Goal: Information Seeking & Learning: Learn about a topic

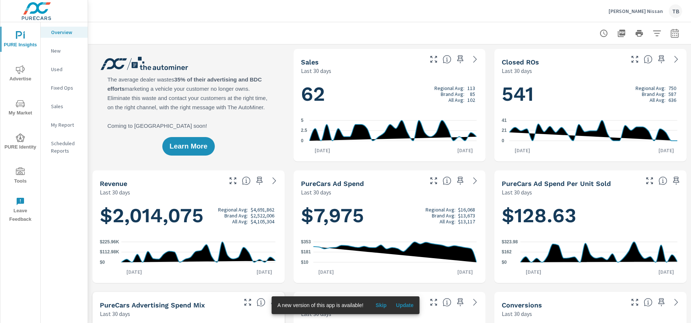
scroll to position [0, 0]
drag, startPoint x: 208, startPoint y: 216, endPoint x: 107, endPoint y: 216, distance: 101.4
click at [107, 216] on h1 "$2,014,075 Regional Avg: $4,691,862 Brand Avg: $2,522,006 All Avg: $4,105,304" at bounding box center [189, 215] width 178 height 25
click at [110, 216] on h1 "$2,014,075 Regional Avg: $4,691,862 Brand Avg: $2,522,006 All Avg: $4,105,304" at bounding box center [189, 215] width 178 height 25
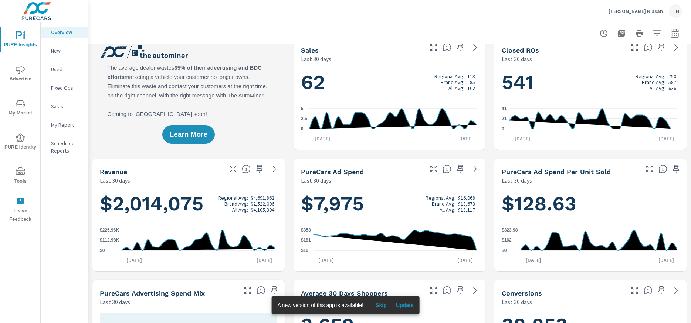
scroll to position [0, 0]
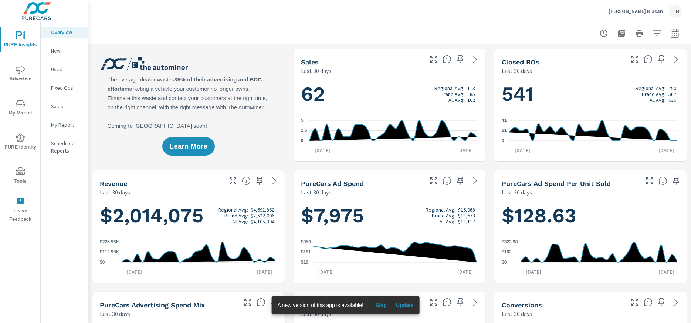
click at [412, 304] on span "Update" at bounding box center [405, 304] width 18 height 7
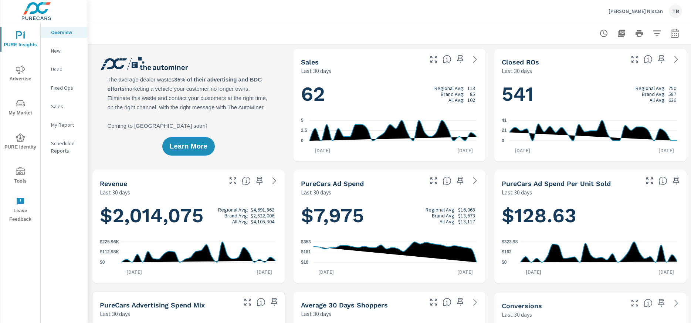
scroll to position [0, 0]
click at [59, 52] on p "New" at bounding box center [66, 50] width 31 height 7
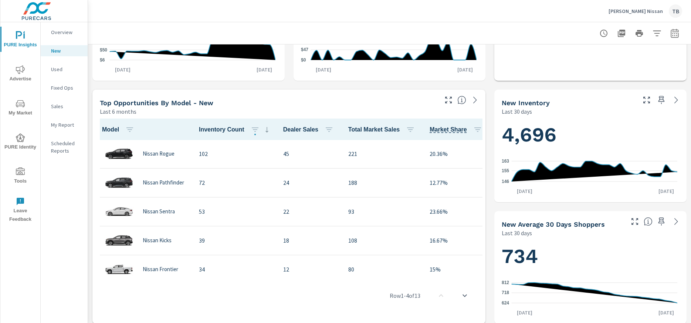
scroll to position [222, 0]
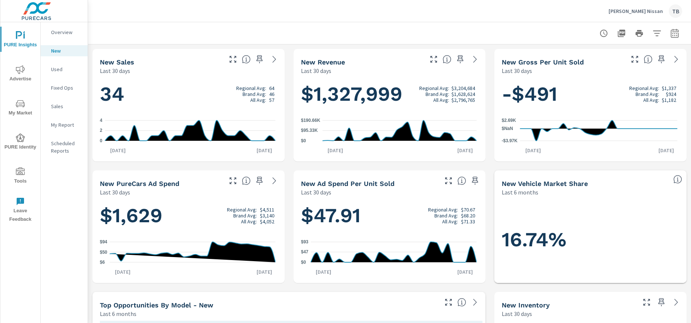
click at [66, 88] on p "Fixed Ops" at bounding box center [66, 87] width 31 height 7
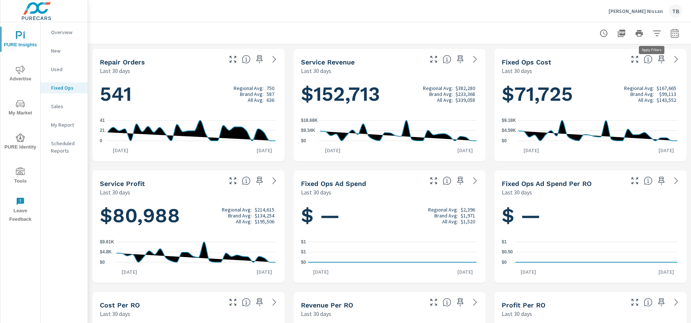
click at [655, 31] on icon "button" at bounding box center [657, 33] width 8 height 6
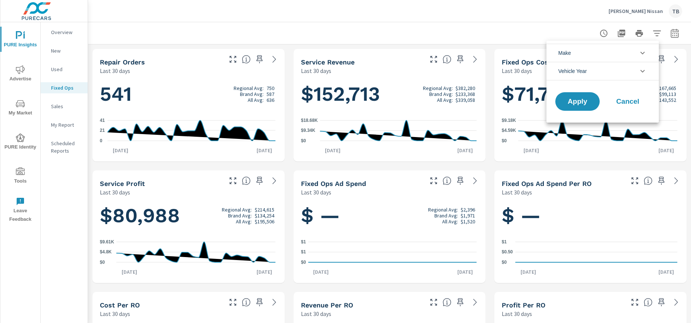
click at [672, 31] on div at bounding box center [345, 161] width 691 height 323
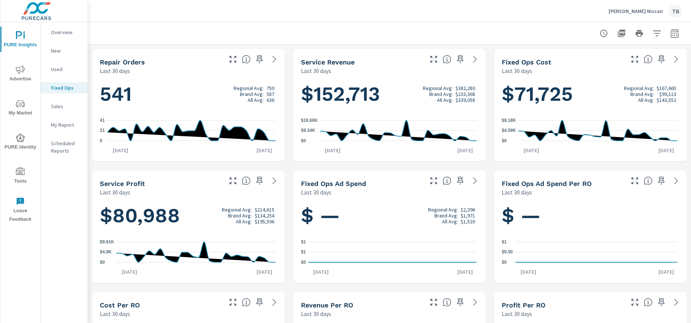
click at [671, 33] on icon "button" at bounding box center [675, 33] width 9 height 9
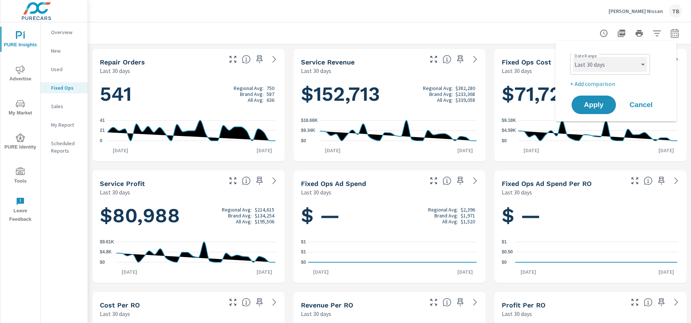
click at [620, 64] on select "Custom [DATE] Last week Last 7 days Last 14 days Last 30 days Last 45 days Last…" at bounding box center [610, 64] width 74 height 15
click at [573, 57] on select "Custom [DATE] Last week Last 7 days Last 14 days Last 30 days Last 45 days Last…" at bounding box center [610, 64] width 74 height 15
select select "Last month"
click at [588, 105] on span "Apply" at bounding box center [594, 104] width 30 height 7
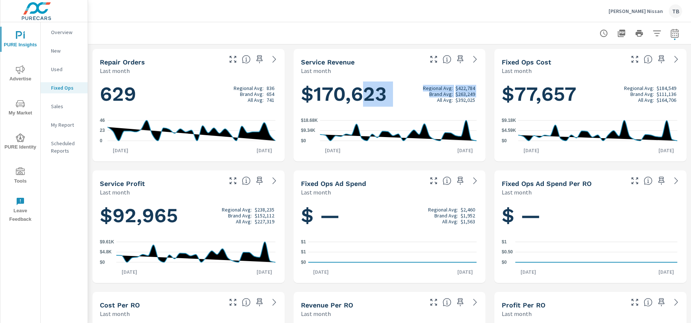
drag, startPoint x: 381, startPoint y: 95, endPoint x: 422, endPoint y: 98, distance: 41.6
click at [422, 98] on h1 "$170,623 Regional Avg: $422,784 Brand Avg: $263,249 All Avg: $392,025" at bounding box center [390, 93] width 178 height 25
click at [419, 101] on h1 "$170,623 Regional Avg: $422,784 Brand Avg: $263,249 All Avg: $392,025" at bounding box center [390, 93] width 178 height 25
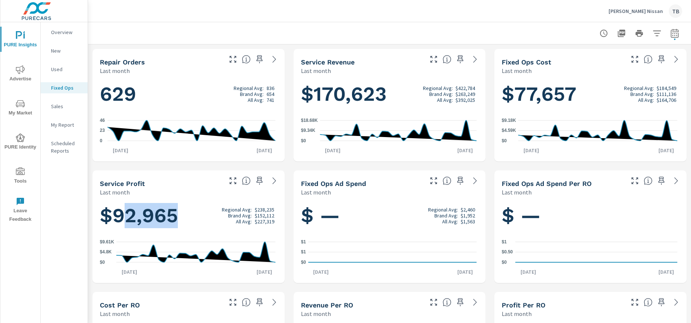
drag, startPoint x: 120, startPoint y: 214, endPoint x: 180, endPoint y: 214, distance: 60.3
click at [180, 214] on h1 "$92,965 Regional Avg: $238,235 Brand Avg: $152,112 All Avg: $227,319" at bounding box center [189, 215] width 178 height 25
click at [67, 109] on p "Sales" at bounding box center [66, 105] width 31 height 7
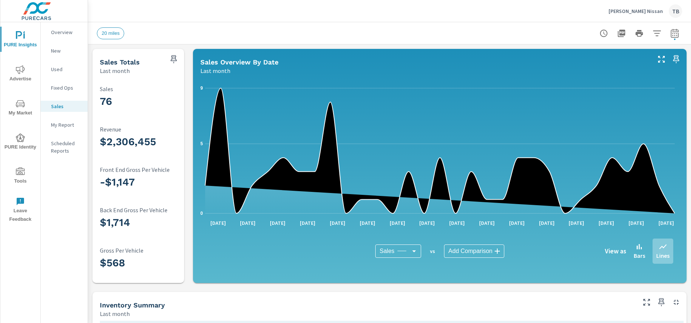
scroll to position [0, 0]
drag, startPoint x: 159, startPoint y: 138, endPoint x: 86, endPoint y: 138, distance: 72.9
click at [87, 138] on div "PURE Insights Advertise My Market PURE Identity Tools Leave Feedback Overview N…" at bounding box center [345, 161] width 691 height 323
click at [66, 110] on div "Sales" at bounding box center [64, 106] width 47 height 11
click at [63, 90] on p "Fixed Ops" at bounding box center [66, 87] width 31 height 7
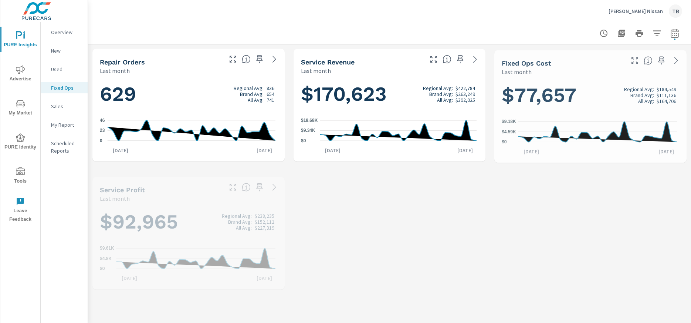
click at [60, 72] on p "Used" at bounding box center [66, 68] width 31 height 7
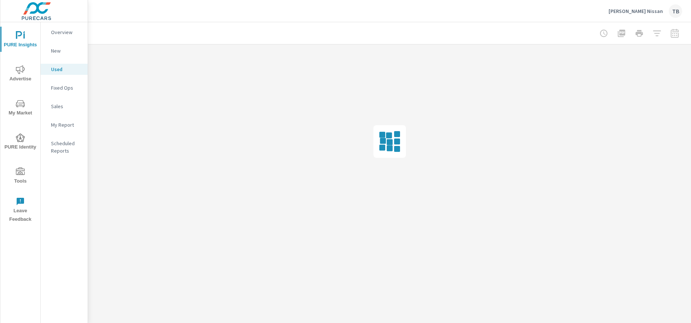
click at [60, 47] on div "New" at bounding box center [64, 50] width 47 height 11
click at [30, 140] on span "PURE Identity" at bounding box center [21, 142] width 36 height 18
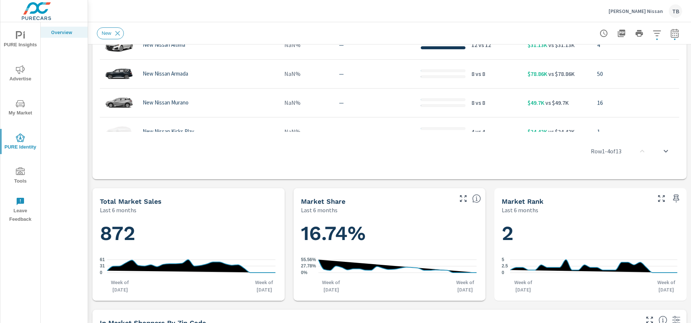
scroll to position [148, 0]
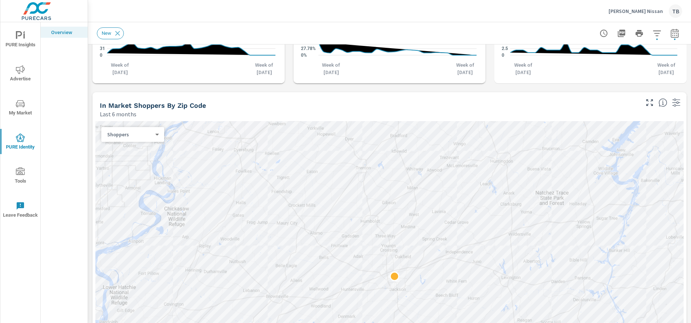
scroll to position [703, 0]
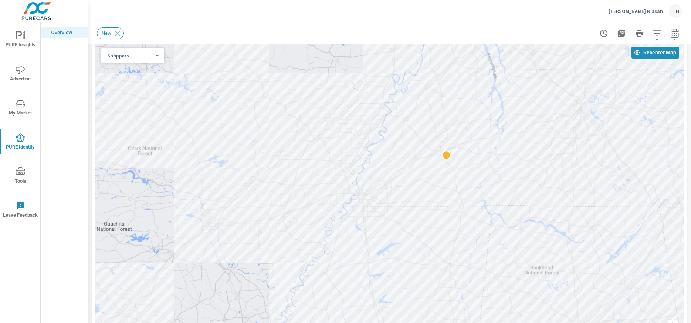
click at [27, 73] on span "Advertise" at bounding box center [21, 74] width 36 height 18
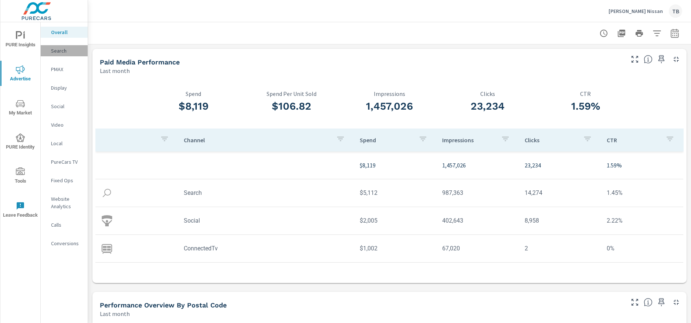
click at [61, 47] on p "Search" at bounding box center [66, 50] width 31 height 7
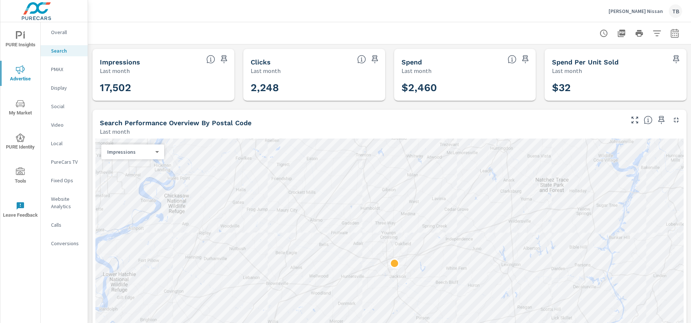
click at [27, 43] on span "PURE Insights" at bounding box center [21, 40] width 36 height 18
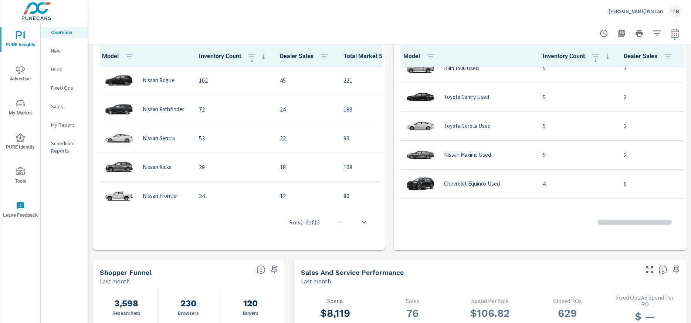
scroll to position [296, 0]
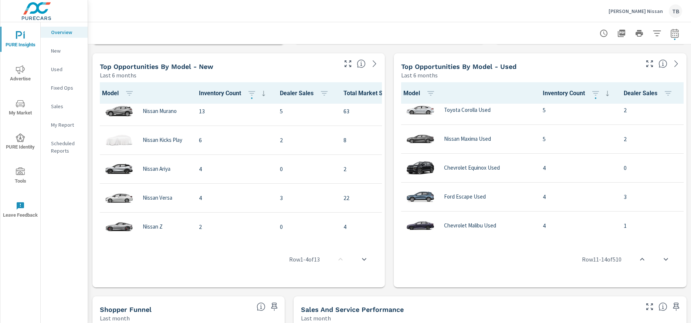
scroll to position [222, 0]
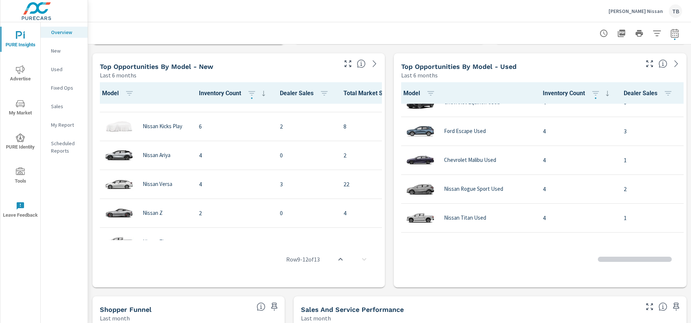
scroll to position [481, 0]
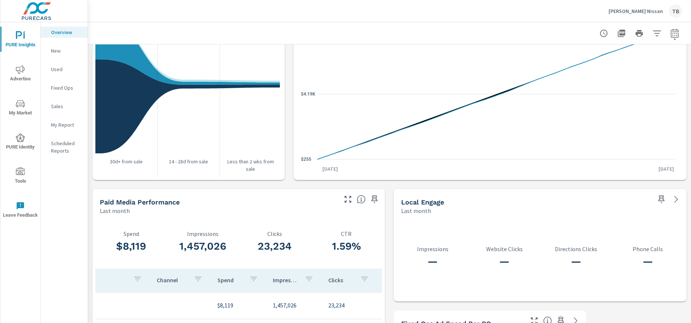
scroll to position [824, 0]
